Goal: Entertainment & Leisure: Consume media (video, audio)

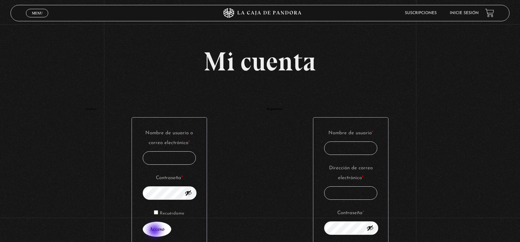
type input "cdresda@gmail.com"
click at [155, 232] on button "Acceso" at bounding box center [157, 229] width 29 height 15
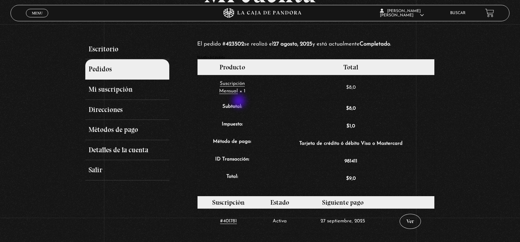
scroll to position [66, 0]
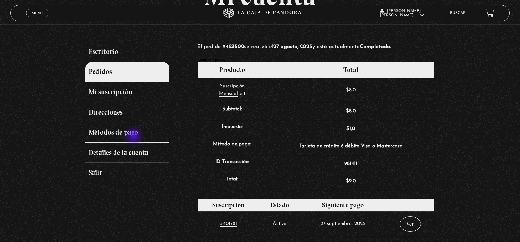
click at [135, 137] on link "Métodos de pago" at bounding box center [127, 133] width 84 height 20
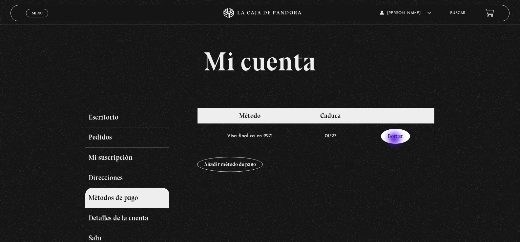
click at [395, 140] on link "Borrar" at bounding box center [395, 136] width 29 height 15
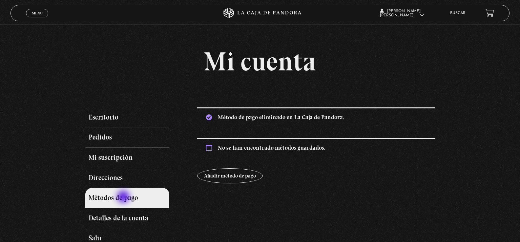
click at [124, 198] on link "Métodos de pago" at bounding box center [127, 198] width 84 height 20
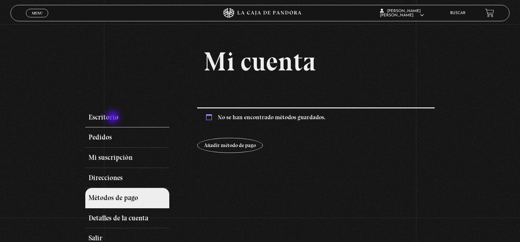
click at [114, 118] on link "Escritorio" at bounding box center [127, 118] width 84 height 20
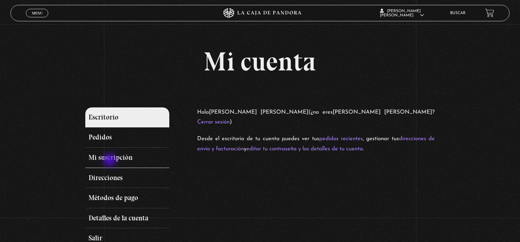
click at [110, 161] on link "Mi suscripción" at bounding box center [127, 158] width 84 height 20
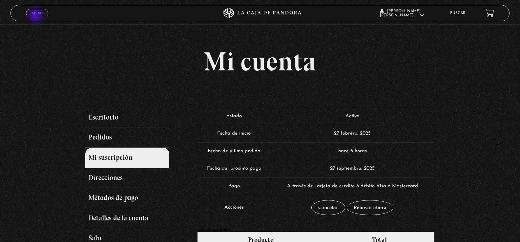
click at [36, 16] on link "Menu Cerrar" at bounding box center [37, 13] width 22 height 9
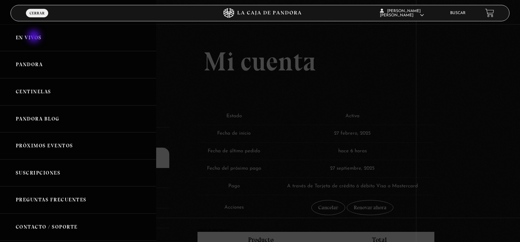
click at [35, 37] on link "En vivos" at bounding box center [78, 37] width 156 height 27
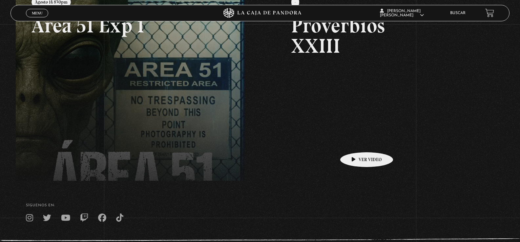
scroll to position [58, 0]
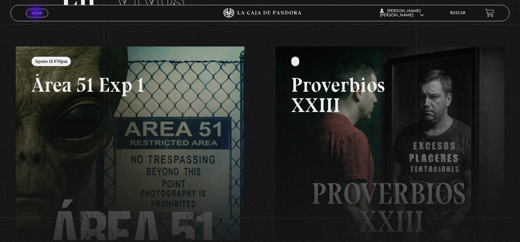
click at [36, 13] on span "Menu" at bounding box center [37, 13] width 11 height 4
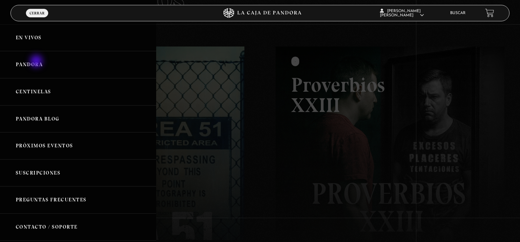
click at [37, 62] on link "Pandora" at bounding box center [78, 64] width 156 height 27
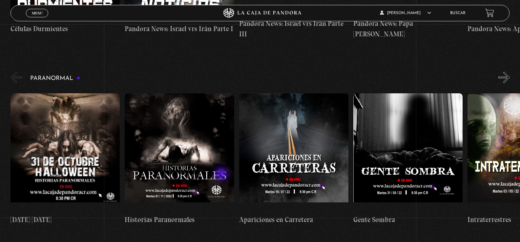
scroll to position [262, 0]
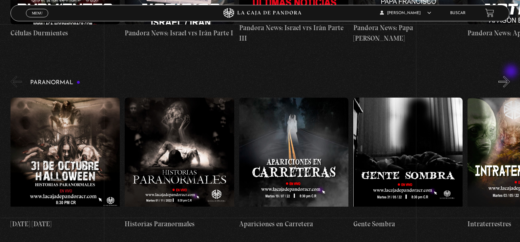
click at [510, 76] on button "»" at bounding box center [503, 81] width 11 height 11
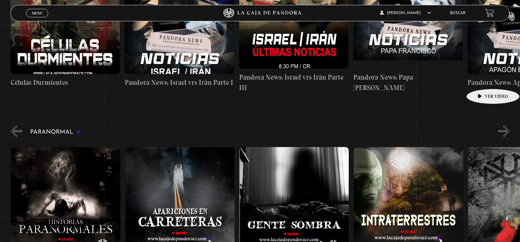
scroll to position [0, 114]
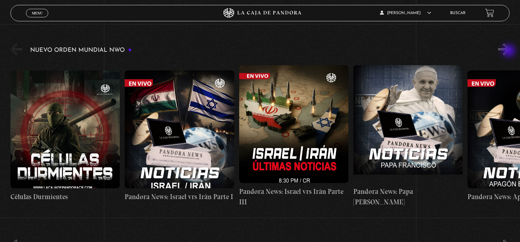
click at [510, 52] on button "»" at bounding box center [503, 49] width 11 height 11
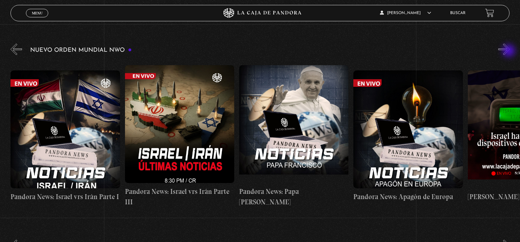
click at [510, 52] on button "»" at bounding box center [503, 49] width 11 height 11
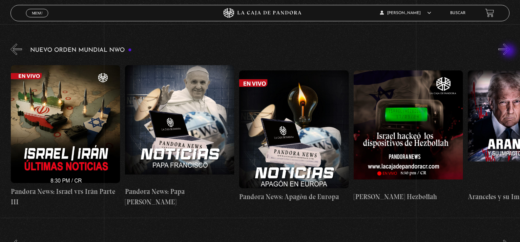
scroll to position [0, 229]
click at [510, 52] on button "»" at bounding box center [503, 49] width 11 height 11
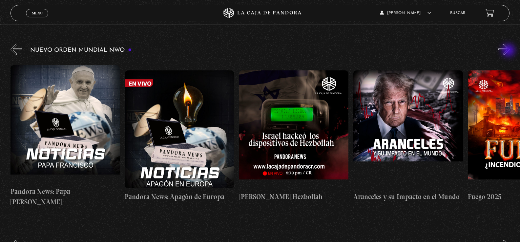
click at [509, 51] on button "»" at bounding box center [503, 49] width 11 height 11
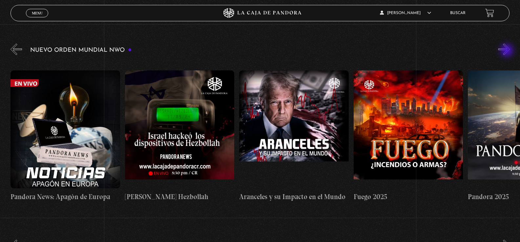
click at [508, 51] on button "»" at bounding box center [503, 49] width 11 height 11
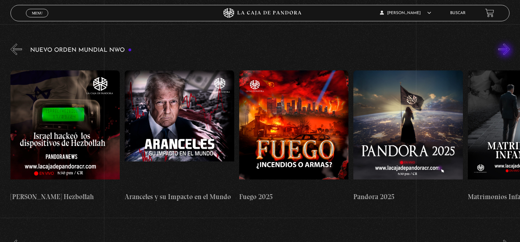
click at [506, 51] on button "»" at bounding box center [503, 49] width 11 height 11
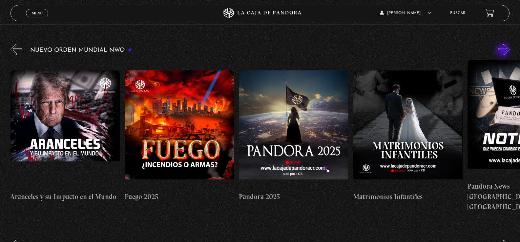
click at [504, 51] on button "»" at bounding box center [503, 49] width 11 height 11
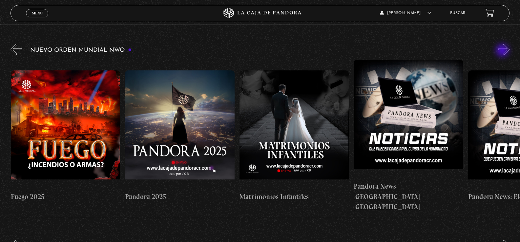
scroll to position [0, 800]
click at [503, 51] on div "Nuevo Orden Mundial NWO 2023" at bounding box center [265, 127] width 510 height 170
click at [506, 47] on button "»" at bounding box center [503, 49] width 11 height 11
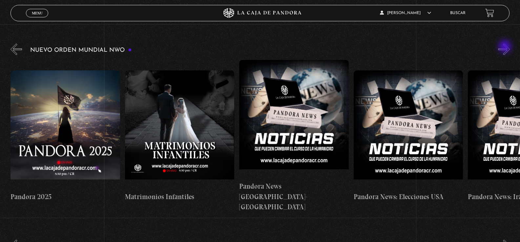
click at [506, 47] on button "»" at bounding box center [503, 49] width 11 height 11
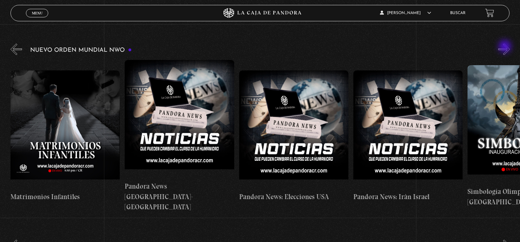
click at [506, 47] on button "»" at bounding box center [503, 49] width 11 height 11
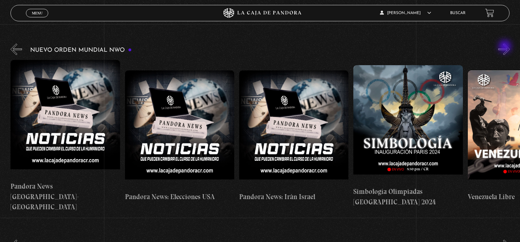
click at [506, 47] on button "»" at bounding box center [503, 49] width 11 height 11
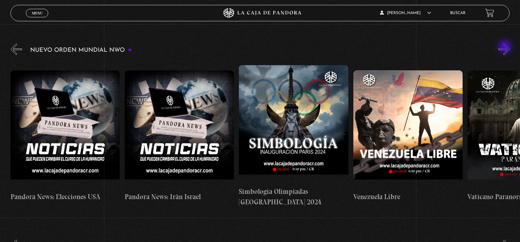
click at [506, 47] on button "»" at bounding box center [503, 49] width 11 height 11
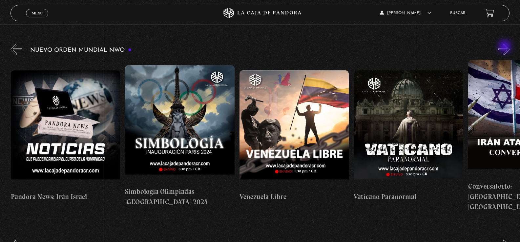
scroll to position [0, 1372]
click at [510, 50] on button "»" at bounding box center [503, 49] width 11 height 11
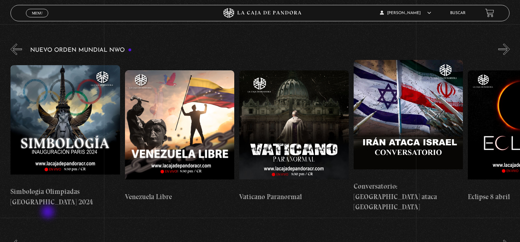
scroll to position [0, 1486]
click at [510, 46] on button "»" at bounding box center [503, 49] width 11 height 11
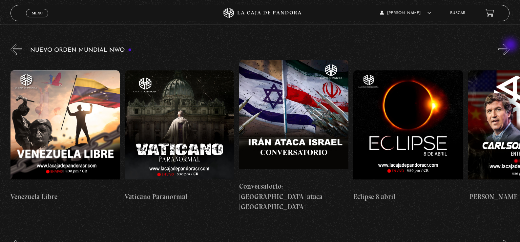
click at [510, 46] on button "»" at bounding box center [503, 49] width 11 height 11
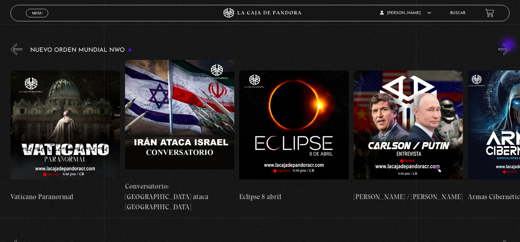
scroll to position [0, 1715]
click at [509, 46] on button "»" at bounding box center [503, 49] width 11 height 11
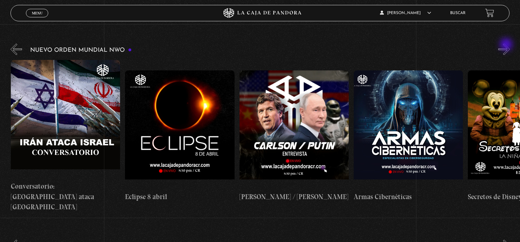
scroll to position [0, 1829]
click at [507, 45] on button "»" at bounding box center [503, 49] width 11 height 11
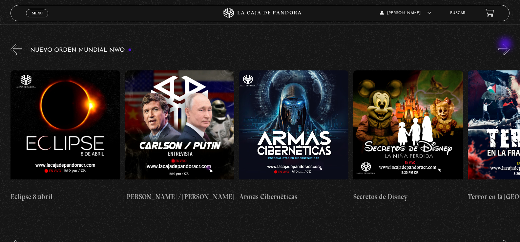
scroll to position [0, 1944]
click at [506, 45] on button "»" at bounding box center [503, 49] width 11 height 11
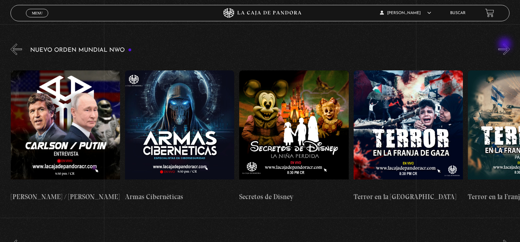
scroll to position [0, 2058]
click at [505, 45] on button "»" at bounding box center [503, 49] width 11 height 11
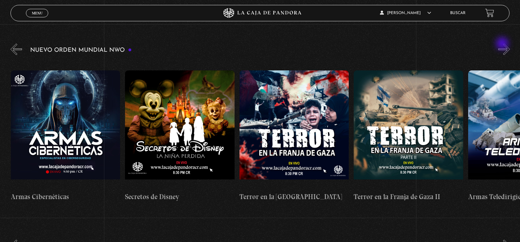
scroll to position [0, 2172]
click at [502, 44] on div "Nuevo Orden Mundial NWO 2023" at bounding box center [265, 127] width 510 height 170
click at [510, 45] on button "»" at bounding box center [503, 49] width 11 height 11
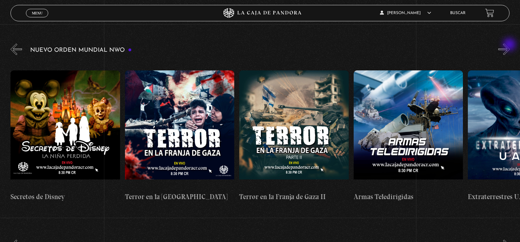
scroll to position [0, 2286]
click at [508, 52] on button "»" at bounding box center [503, 49] width 11 height 11
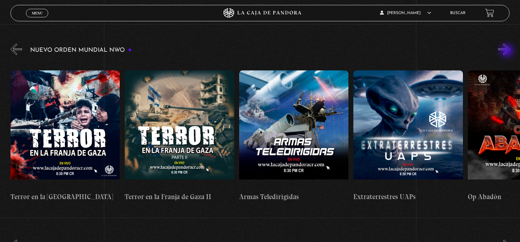
click at [508, 52] on button "»" at bounding box center [503, 49] width 11 height 11
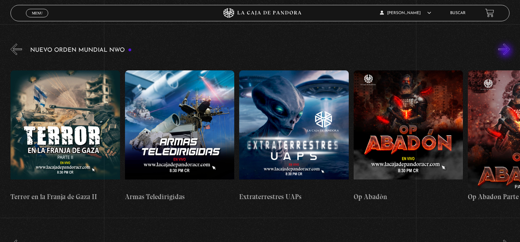
scroll to position [0, 2515]
click at [506, 52] on button "»" at bounding box center [503, 49] width 11 height 11
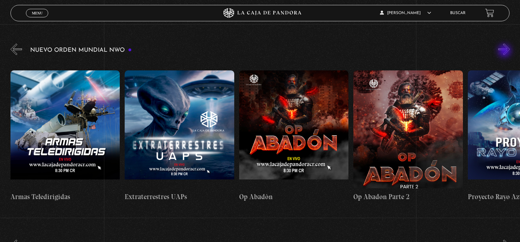
click at [505, 52] on button "»" at bounding box center [503, 49] width 11 height 11
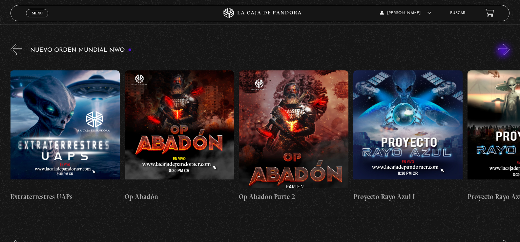
click at [504, 52] on button "»" at bounding box center [503, 49] width 11 height 11
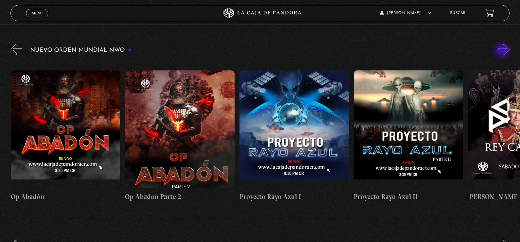
scroll to position [0, 2858]
click at [503, 51] on div "Nuevo Orden Mundial NWO 2023" at bounding box center [265, 127] width 510 height 170
click at [506, 47] on button "»" at bounding box center [503, 49] width 11 height 11
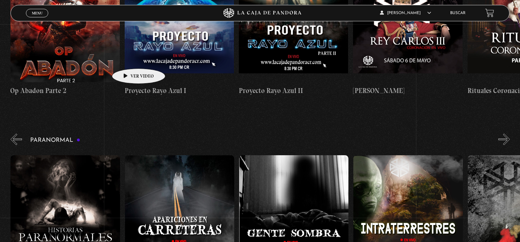
scroll to position [262, 0]
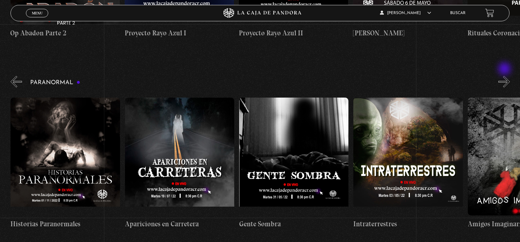
click at [505, 76] on button "»" at bounding box center [503, 81] width 11 height 11
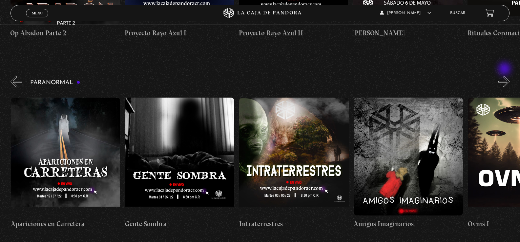
scroll to position [0, 229]
click at [505, 76] on button "»" at bounding box center [503, 81] width 11 height 11
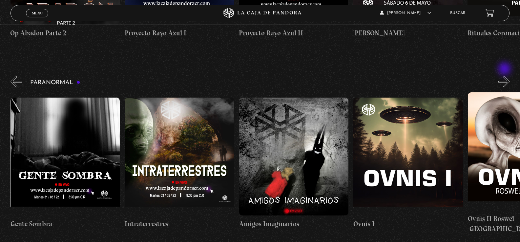
click at [505, 76] on button "»" at bounding box center [503, 81] width 11 height 11
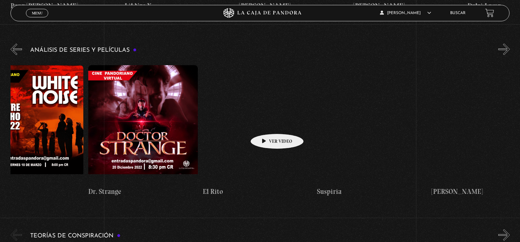
scroll to position [0, 835]
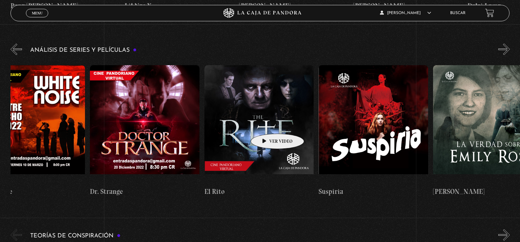
drag, startPoint x: 434, startPoint y: 110, endPoint x: 267, endPoint y: 124, distance: 167.6
click at [267, 124] on div "El Conjuro Conclave Greenland – Meteoritos Mi Otra Yo Dejar el Mundo Atrás Mids…" at bounding box center [490, 131] width 2629 height 142
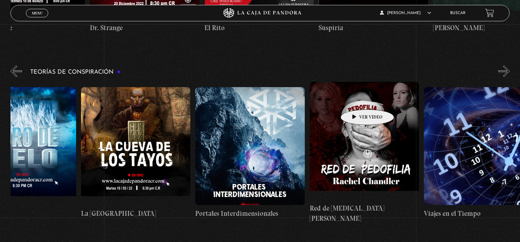
scroll to position [0, 281]
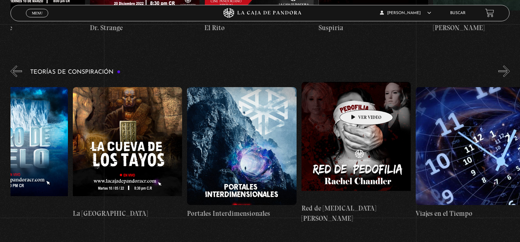
drag, startPoint x: 412, startPoint y: 98, endPoint x: 356, endPoint y: 100, distance: 56.1
click at [356, 100] on div "Arca de la Alianza Desclasificado Naves Nodrizas Muro de Hielo La Cueva de los …" at bounding box center [130, 153] width 800 height 142
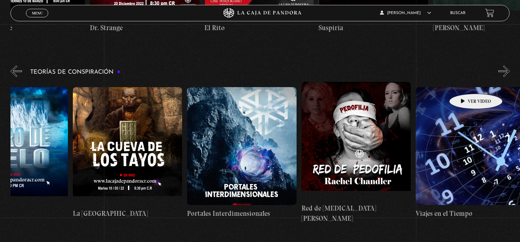
scroll to position [0, 286]
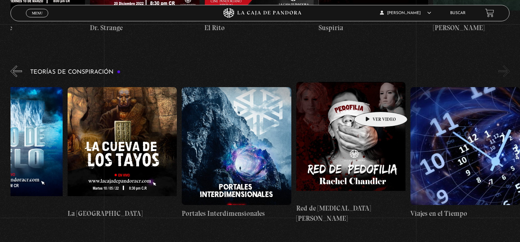
drag, startPoint x: 466, startPoint y: 84, endPoint x: 370, endPoint y: 102, distance: 96.8
click at [370, 102] on div "Arca de la Alianza Desclasificado Naves Nodrizas Muro de Hielo La Cueva de los …" at bounding box center [125, 153] width 800 height 142
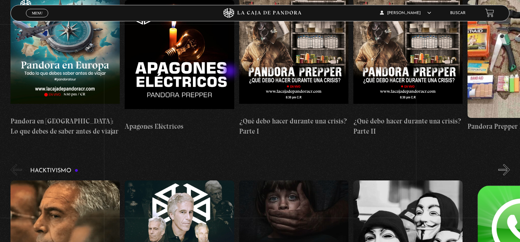
scroll to position [1542, 0]
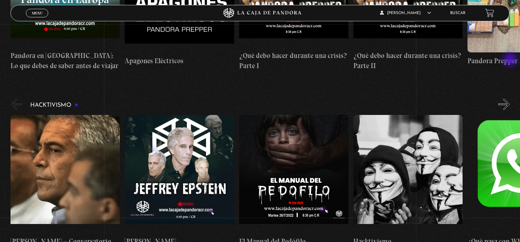
click at [510, 99] on button "»" at bounding box center [503, 104] width 11 height 11
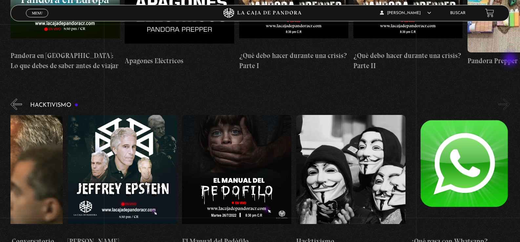
scroll to position [0, 57]
click at [510, 99] on button "»" at bounding box center [503, 104] width 11 height 11
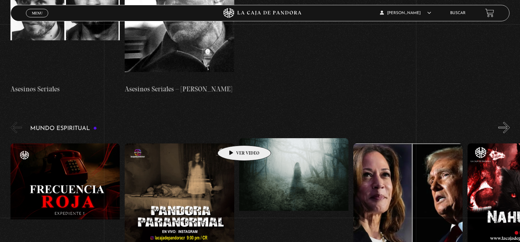
scroll to position [1903, 0]
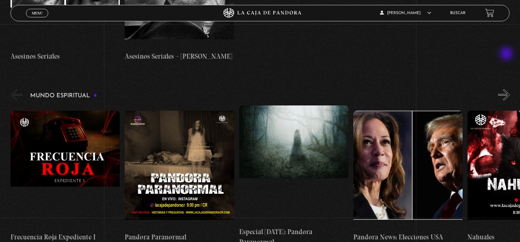
click at [507, 89] on button "»" at bounding box center [503, 94] width 11 height 11
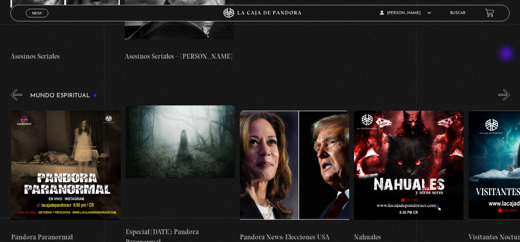
scroll to position [0, 114]
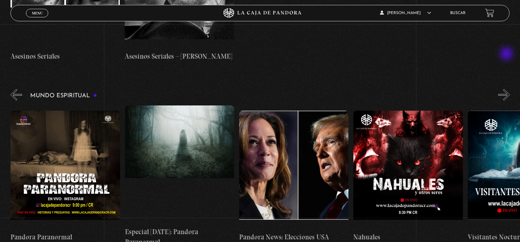
click at [507, 89] on button "»" at bounding box center [503, 94] width 11 height 11
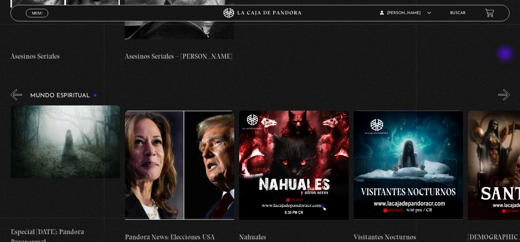
scroll to position [0, 229]
click at [506, 89] on button "»" at bounding box center [503, 94] width 11 height 11
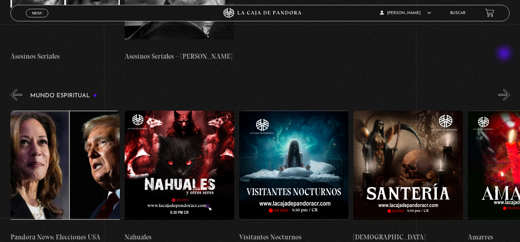
click at [505, 89] on button "»" at bounding box center [503, 94] width 11 height 11
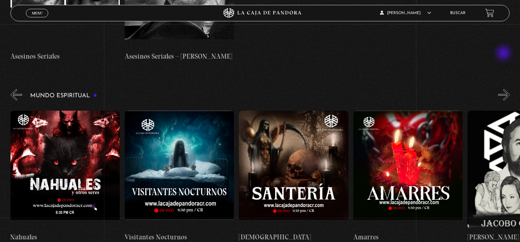
click at [504, 89] on button "»" at bounding box center [503, 94] width 11 height 11
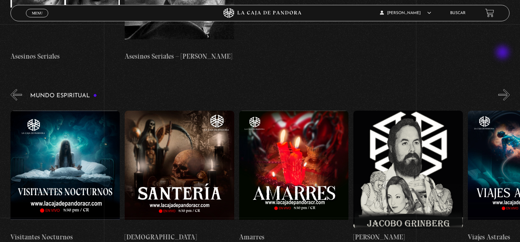
click at [503, 89] on button "»" at bounding box center [503, 94] width 11 height 11
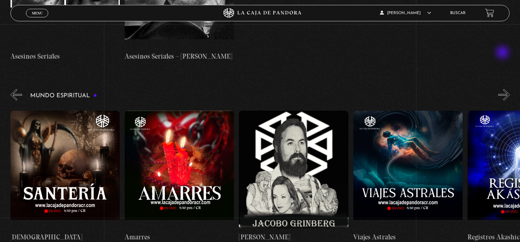
click at [503, 89] on button "»" at bounding box center [503, 94] width 11 height 11
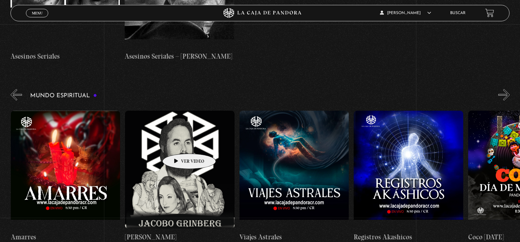
scroll to position [0, 800]
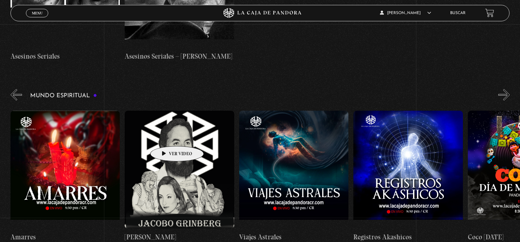
click at [167, 136] on figure at bounding box center [179, 170] width 109 height 118
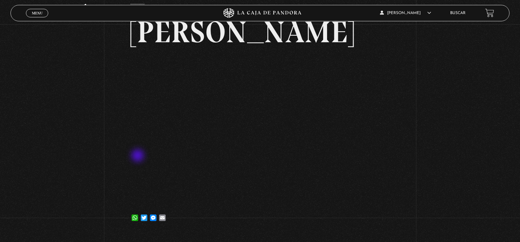
scroll to position [33, 0]
